Goal: Task Accomplishment & Management: Manage account settings

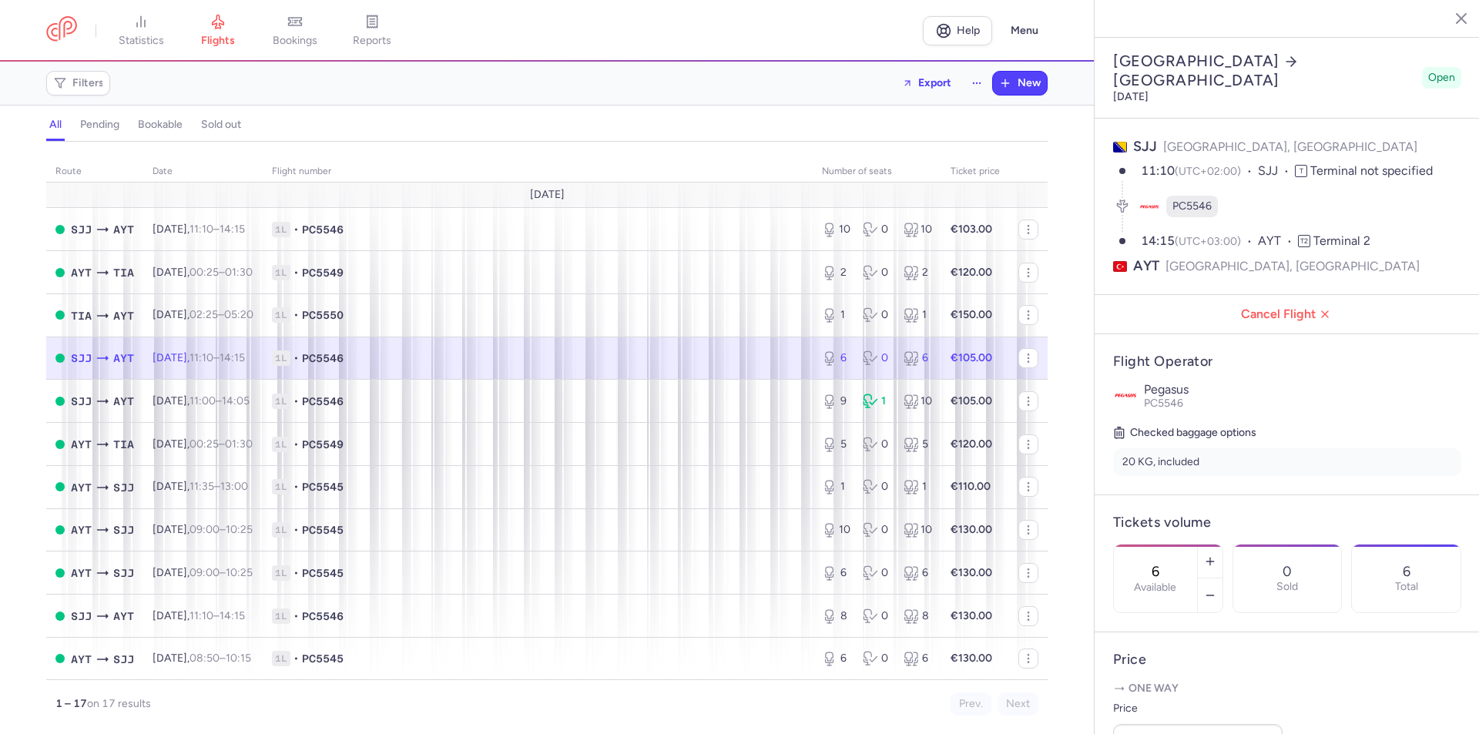
select select "days"
type input "6"
type input "105"
type input "1"
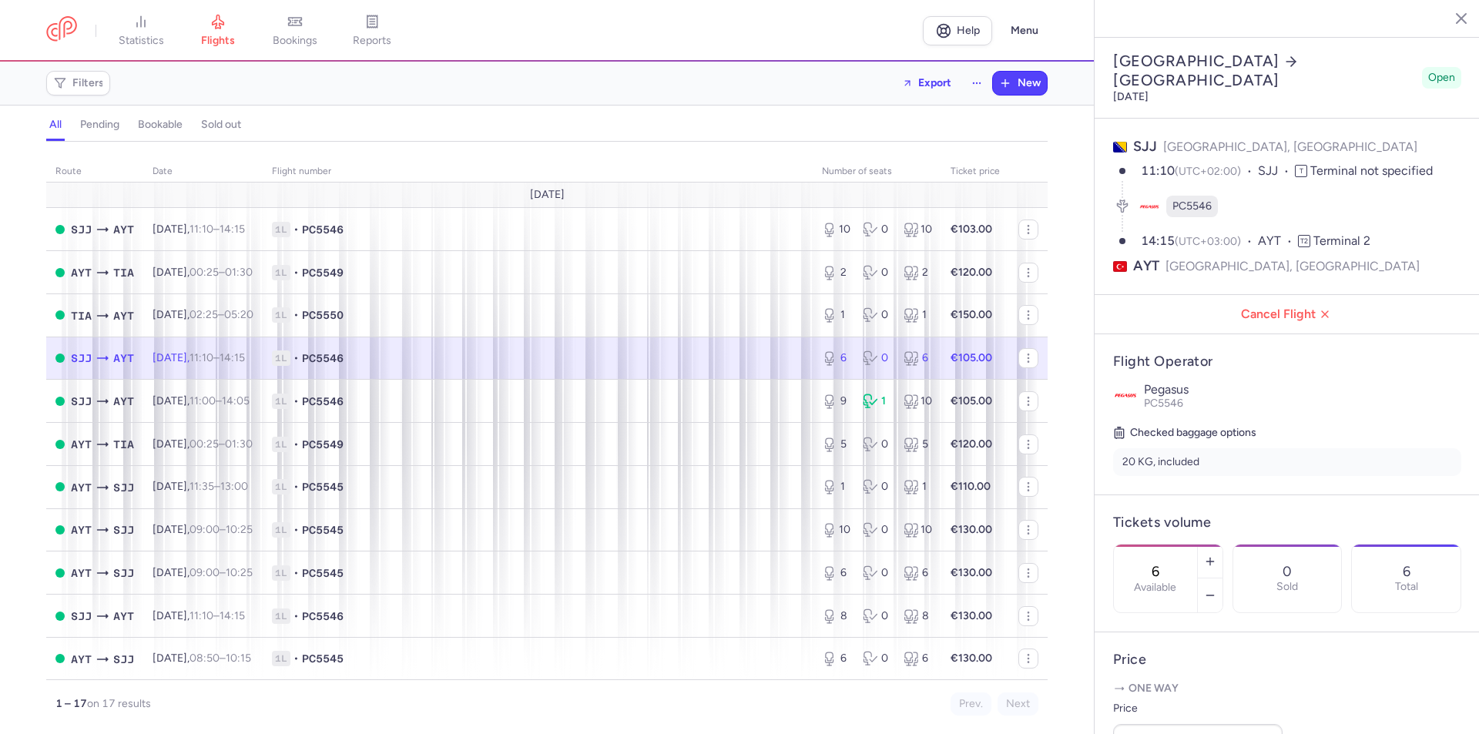
select select "days"
